Goal: Find specific page/section: Find specific page/section

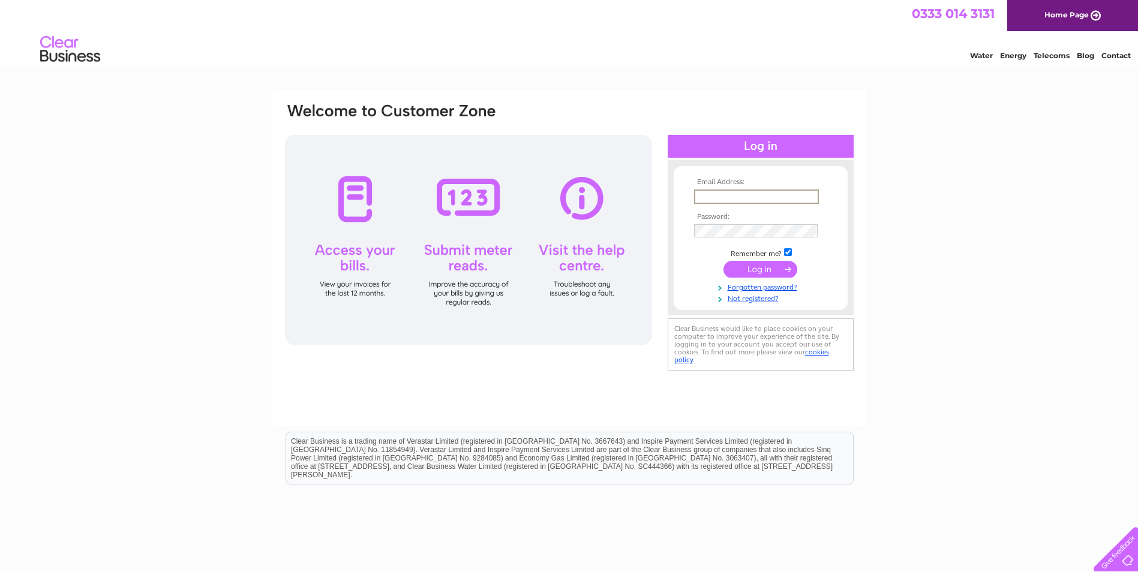
click at [703, 195] on input "text" at bounding box center [756, 197] width 125 height 14
type input "K"
type input "[EMAIL_ADDRESS][DOMAIN_NAME]"
click at [724, 261] on input "submit" at bounding box center [761, 269] width 74 height 17
click at [774, 263] on input "submit" at bounding box center [761, 269] width 74 height 17
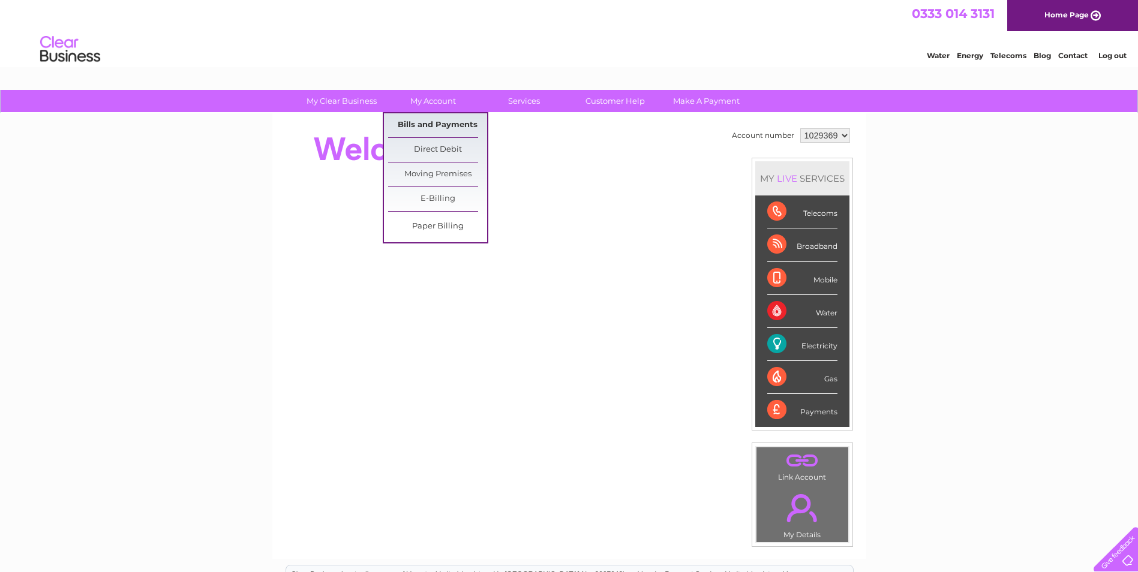
click at [424, 122] on link "Bills and Payments" at bounding box center [437, 125] width 99 height 24
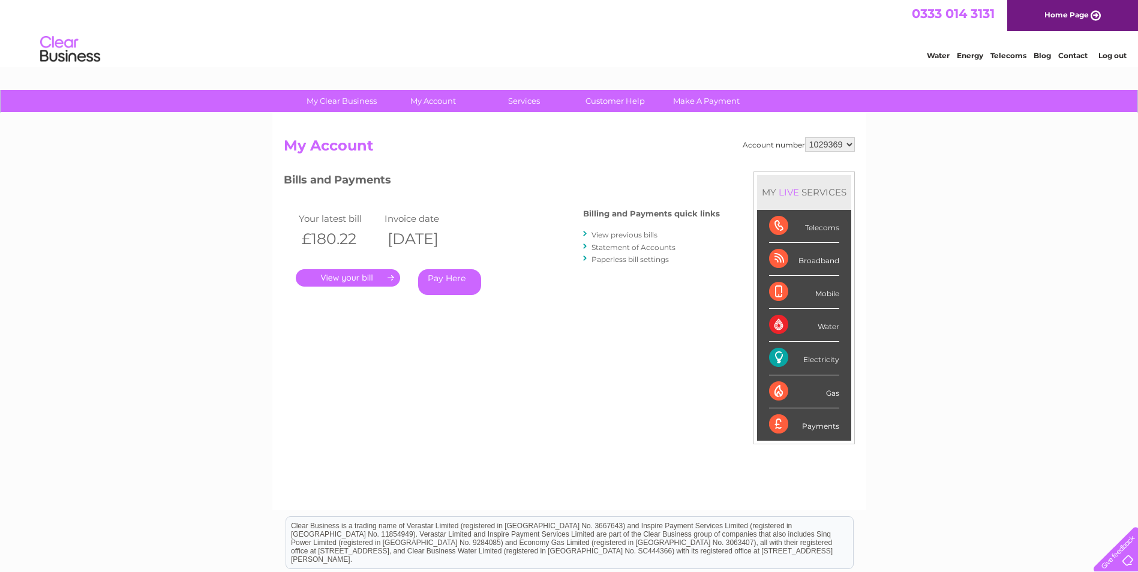
click at [355, 280] on link "." at bounding box center [348, 277] width 104 height 17
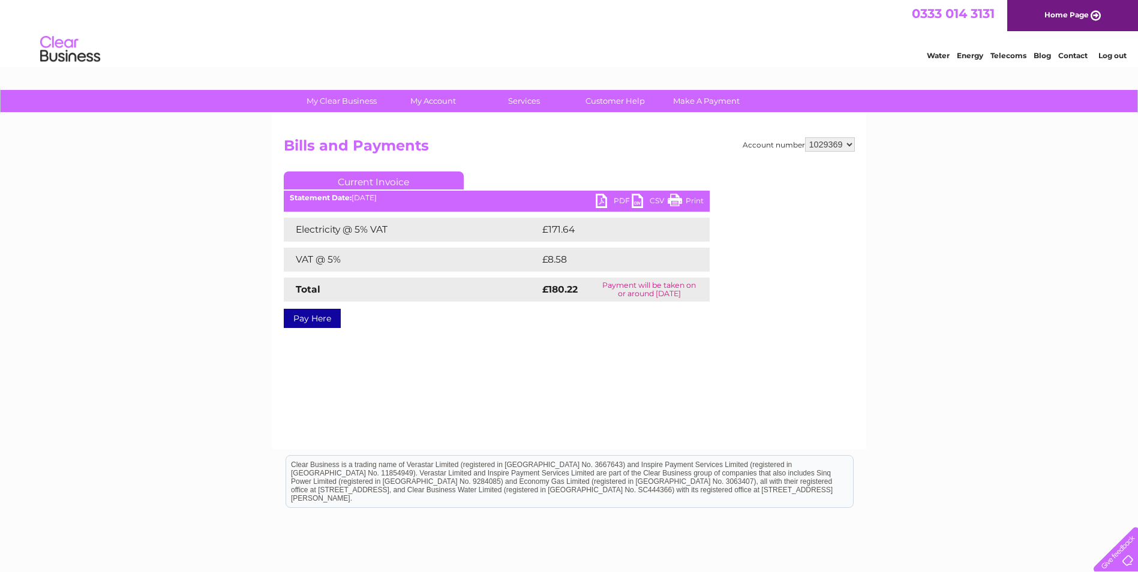
click at [624, 200] on link "PDF" at bounding box center [614, 202] width 36 height 17
